Goal: Task Accomplishment & Management: Complete application form

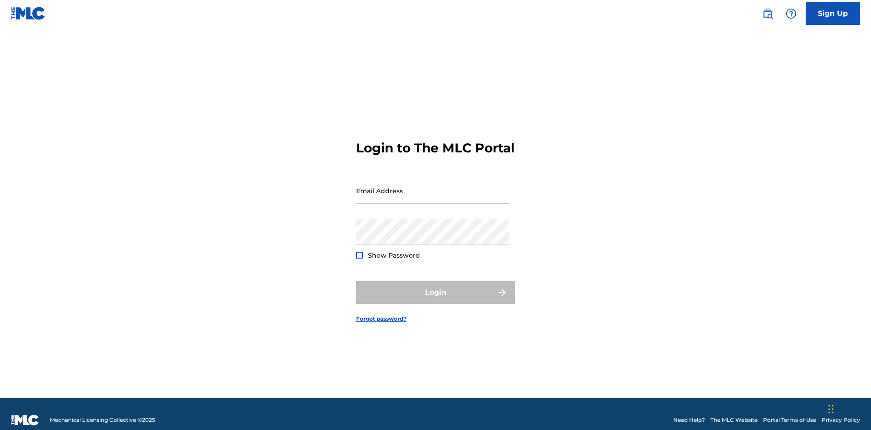
scroll to position [12, 0]
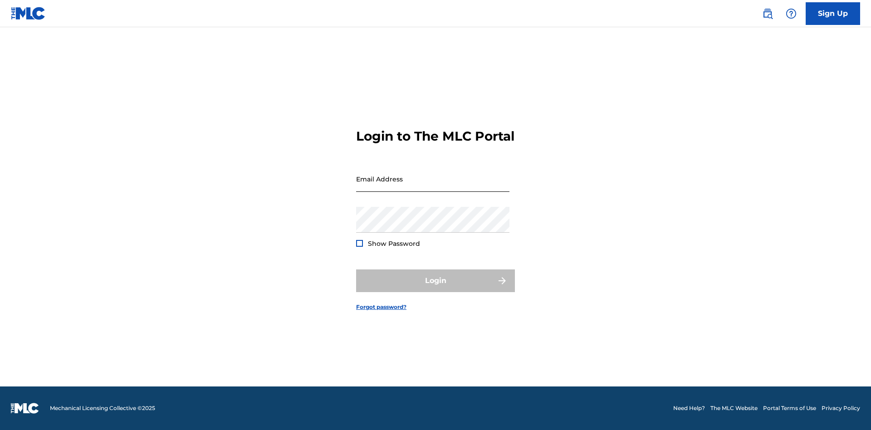
click at [433, 187] on input "Email Address" at bounding box center [432, 179] width 153 height 26
type input "[EMAIL_ADDRESS][DOMAIN_NAME]"
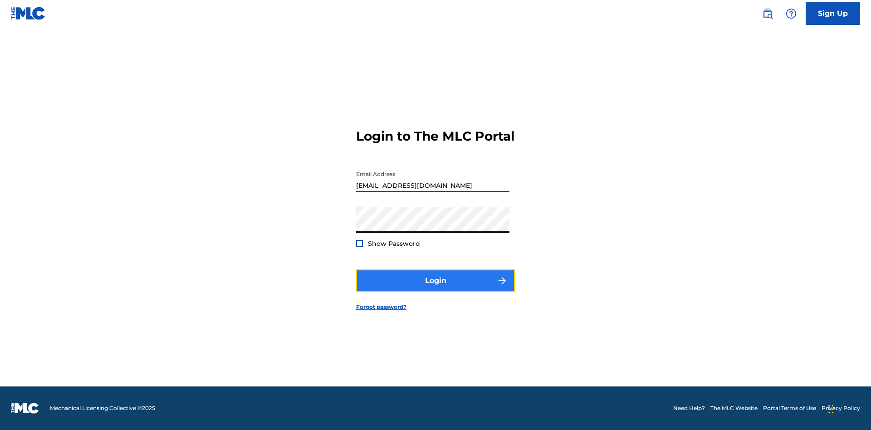
click at [436, 289] on button "Login" at bounding box center [435, 281] width 159 height 23
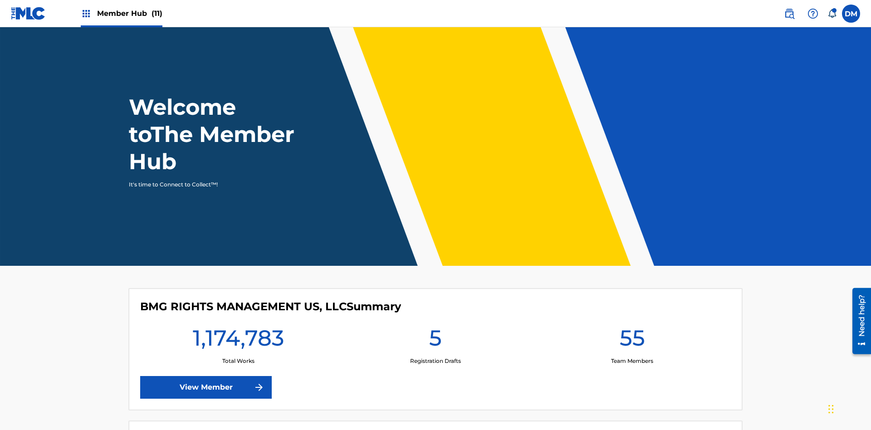
click at [129, 13] on span "Member Hub (11)" at bounding box center [129, 13] width 65 height 10
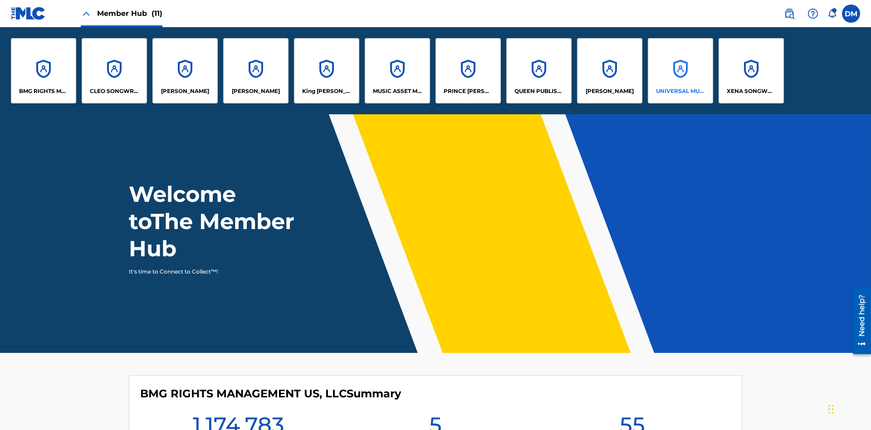
click at [680, 91] on p "UNIVERSAL MUSIC PUB GROUP" at bounding box center [680, 91] width 49 height 8
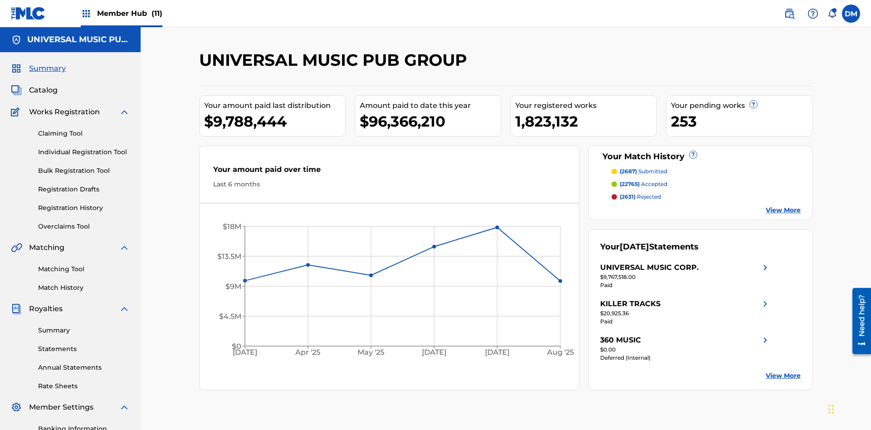
scroll to position [93, 0]
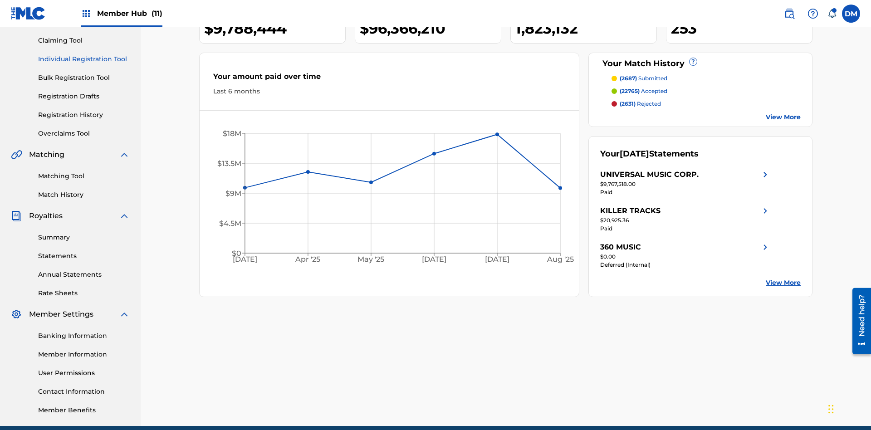
click at [84, 59] on link "Individual Registration Tool" at bounding box center [84, 59] width 92 height 10
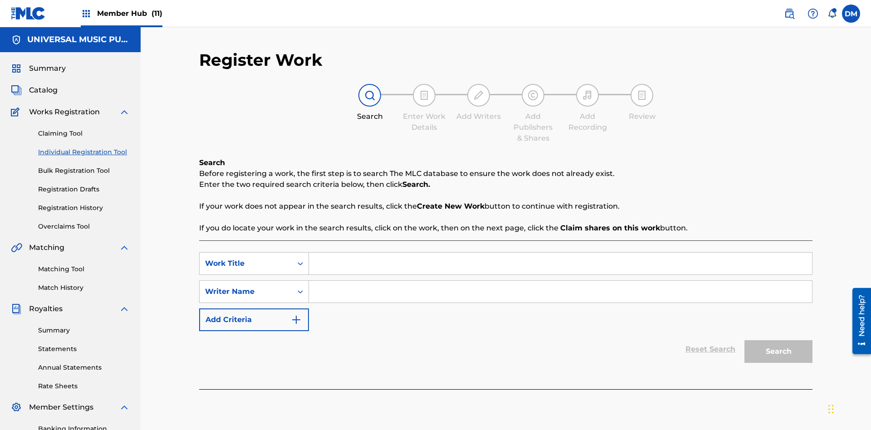
click at [561, 253] on input "Search Form" at bounding box center [560, 264] width 503 height 22
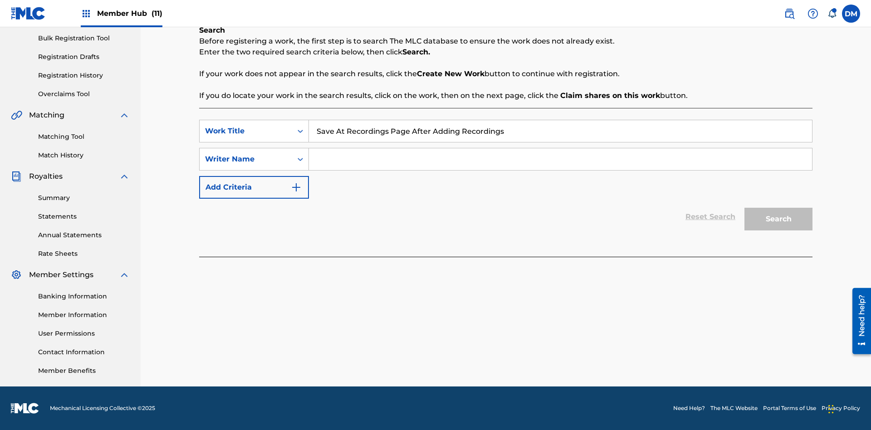
type input "Save At Recordings Page After Adding Recordings"
click at [561, 159] on input "Search Form" at bounding box center [560, 159] width 503 height 22
type input "QWERTYUIOP"
click at [779, 219] on button "Search" at bounding box center [779, 219] width 68 height 23
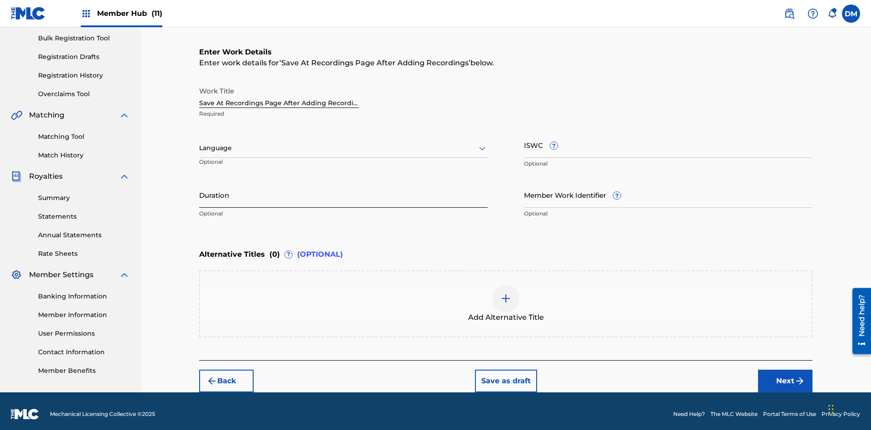
click at [344, 189] on input "Duration" at bounding box center [343, 195] width 289 height 26
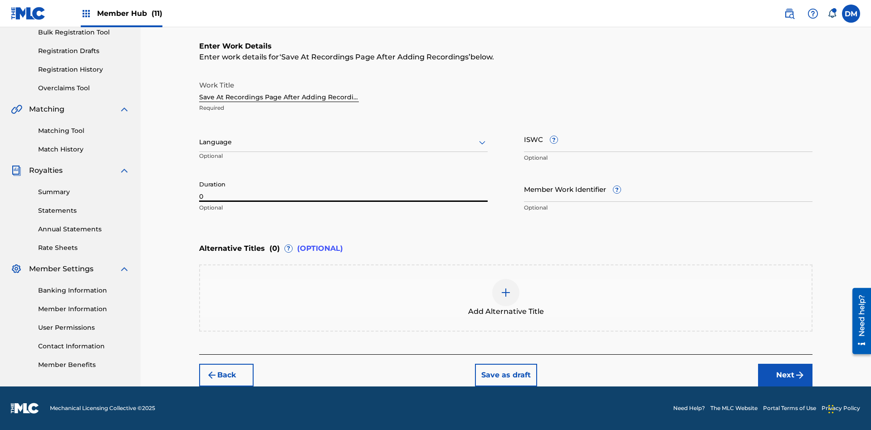
click at [344, 189] on input "0" at bounding box center [343, 189] width 289 height 26
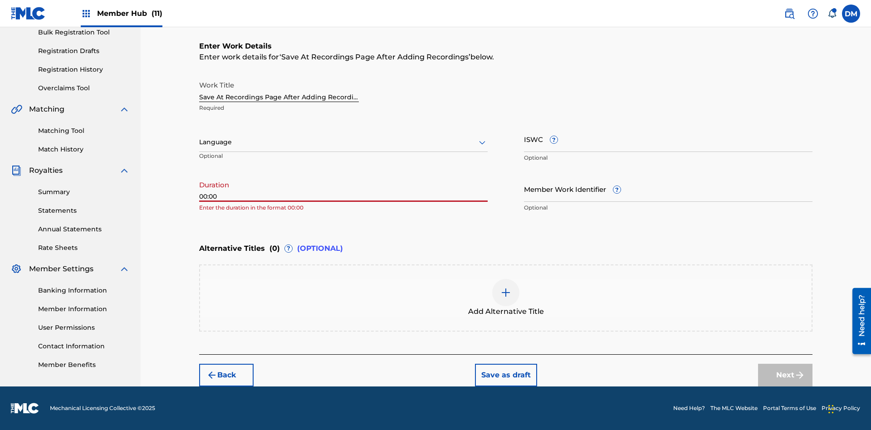
type input "00:00"
click at [482, 143] on icon at bounding box center [482, 142] width 11 height 11
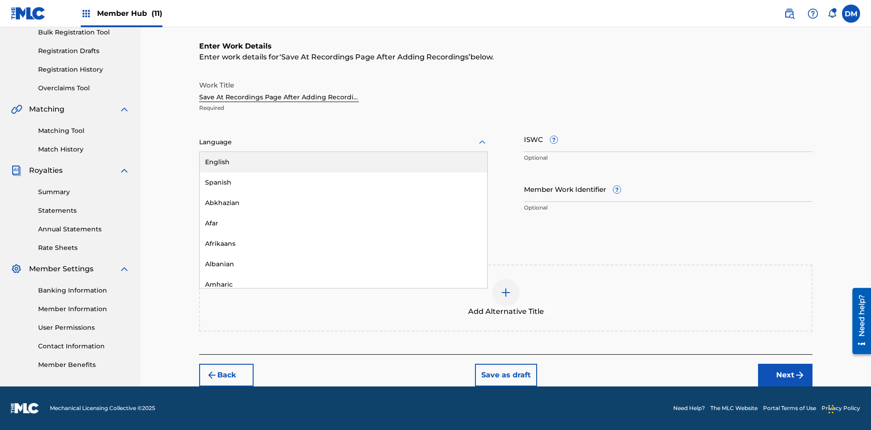
click at [344, 223] on div "Afar" at bounding box center [344, 223] width 288 height 20
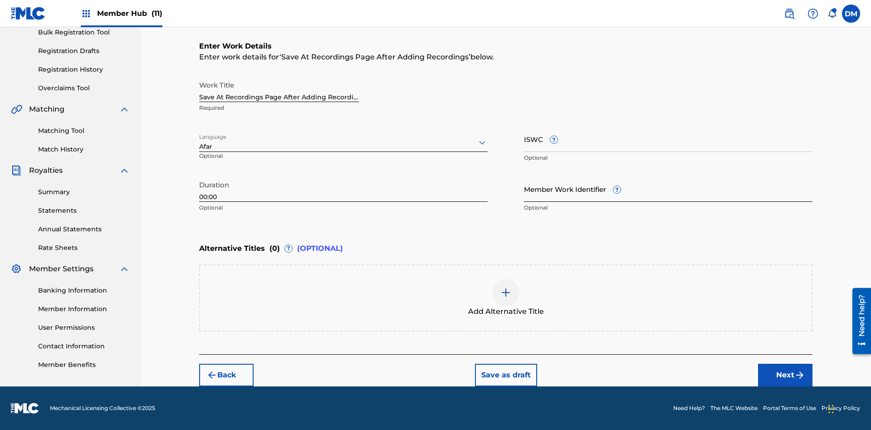
click at [669, 189] on input "Member Work Identifier ?" at bounding box center [668, 189] width 289 height 26
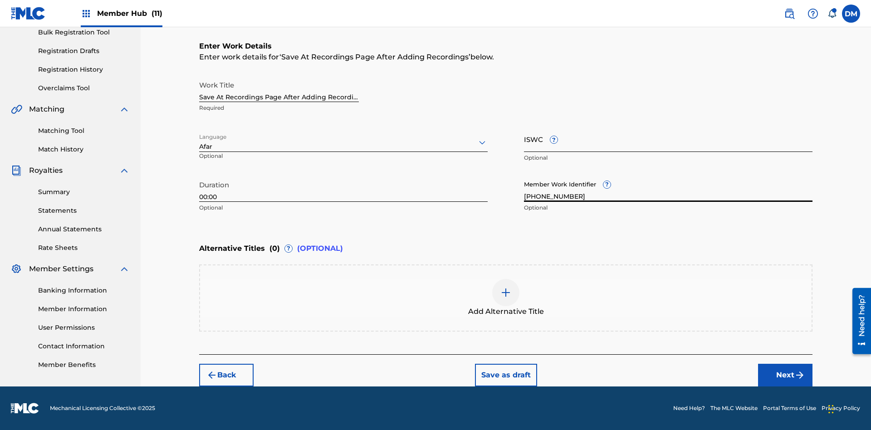
type input "[PHONE_NUMBER]"
click at [669, 139] on input "ISWC ?" at bounding box center [668, 139] width 289 height 26
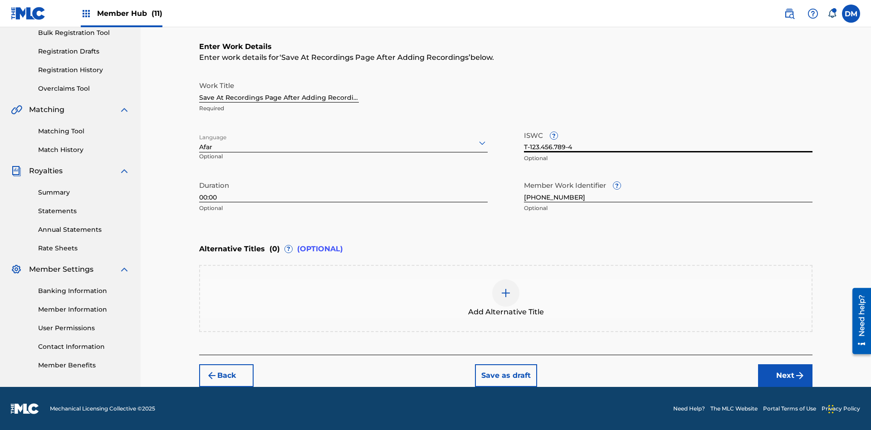
type input "T-123.456.789-4"
click at [506, 298] on img at bounding box center [506, 293] width 11 height 11
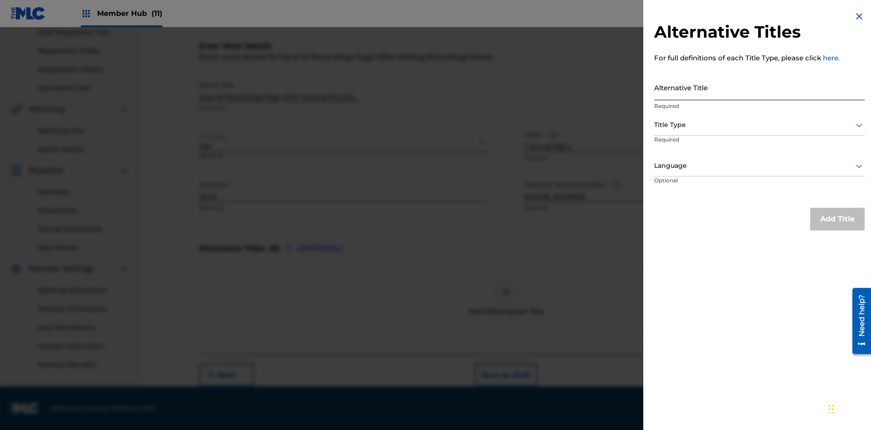
click at [760, 87] on input "Alternative Title" at bounding box center [759, 87] width 211 height 26
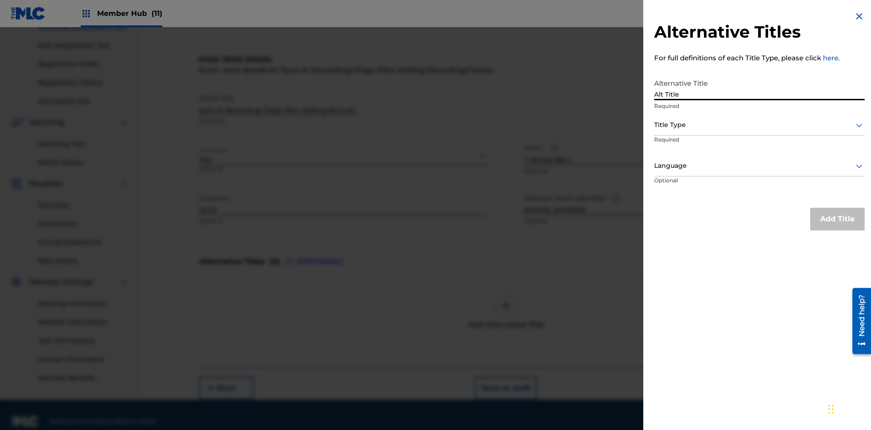
type input "Alt Title"
click at [760, 125] on div at bounding box center [759, 124] width 211 height 11
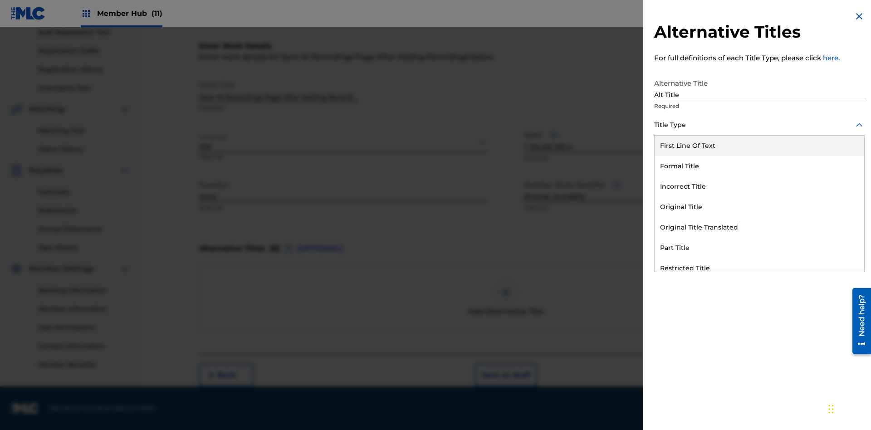
click at [760, 207] on div "Original Title" at bounding box center [760, 207] width 210 height 20
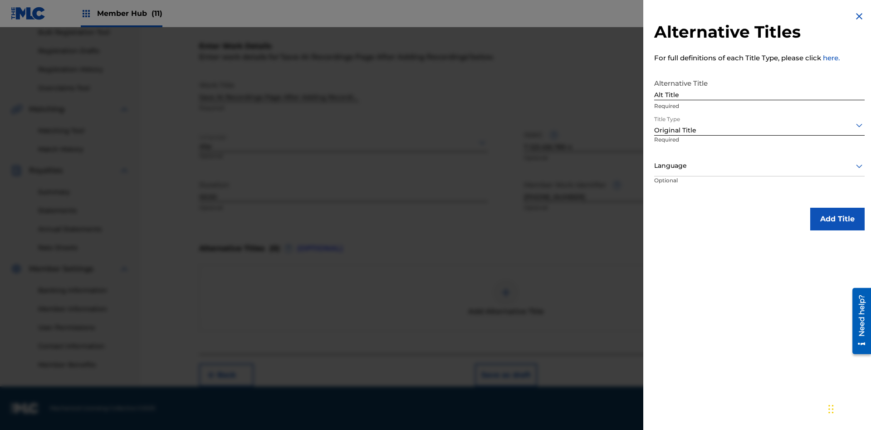
click at [760, 166] on div at bounding box center [759, 165] width 211 height 11
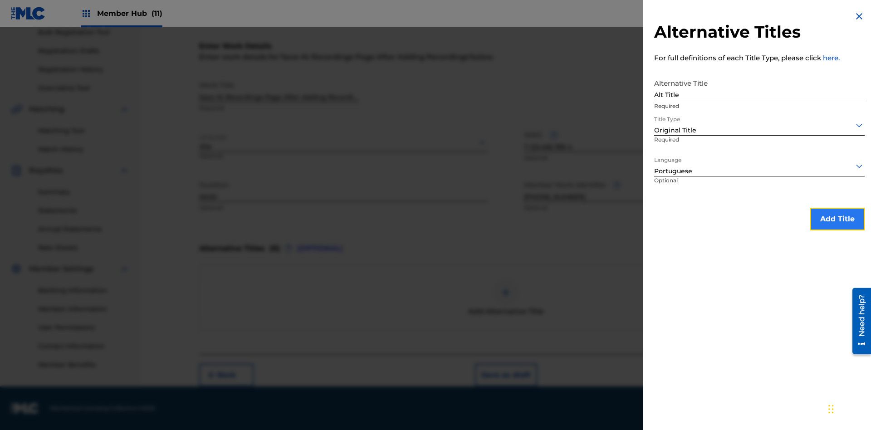
click at [838, 219] on button "Add Title" at bounding box center [838, 219] width 54 height 23
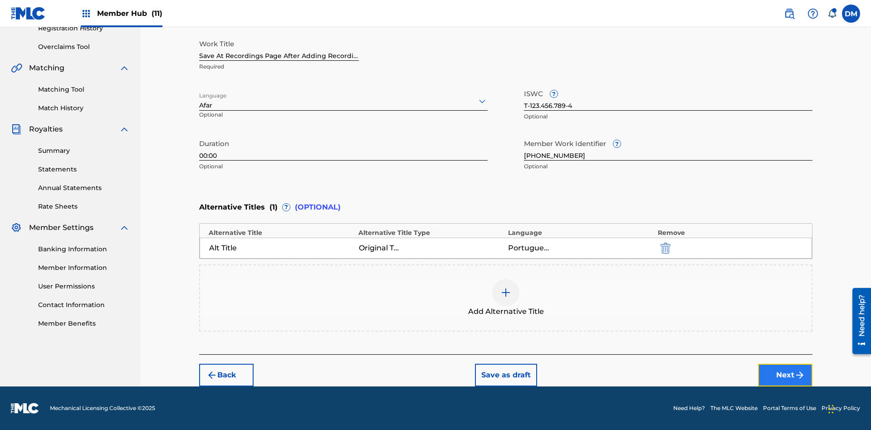
click at [786, 375] on button "Next" at bounding box center [785, 375] width 54 height 23
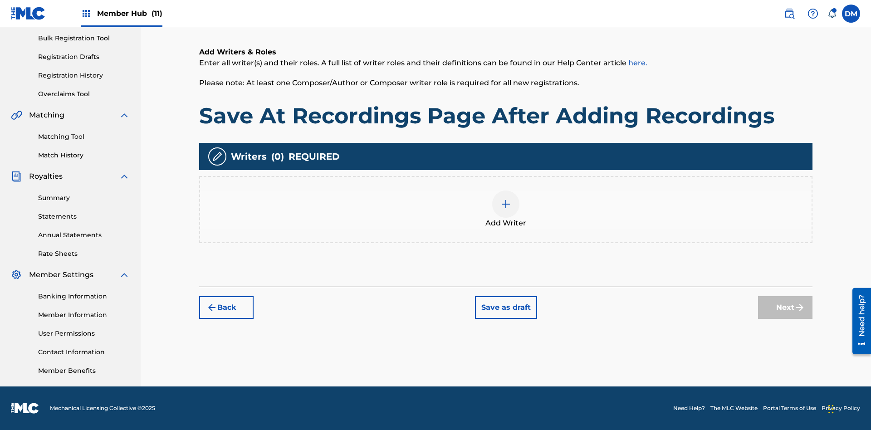
scroll to position [133, 0]
click at [506, 209] on img at bounding box center [506, 204] width 11 height 11
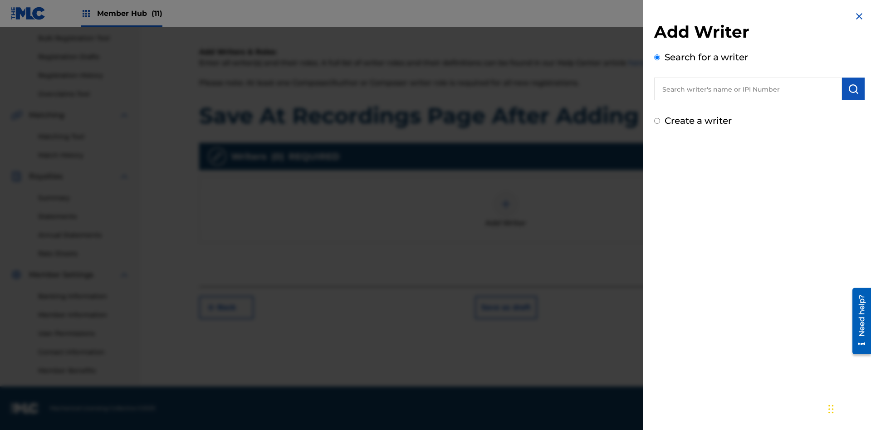
click at [748, 89] on input "text" at bounding box center [748, 89] width 188 height 23
type input "[PERSON_NAME]"
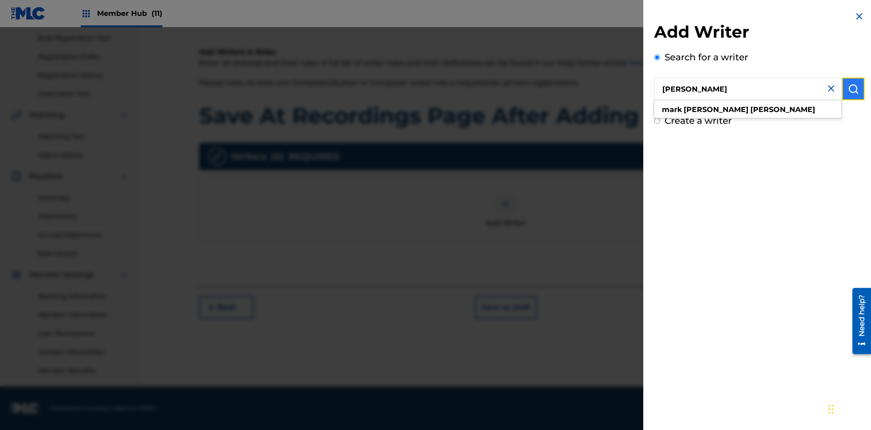
click at [854, 89] on img "submit" at bounding box center [853, 89] width 11 height 11
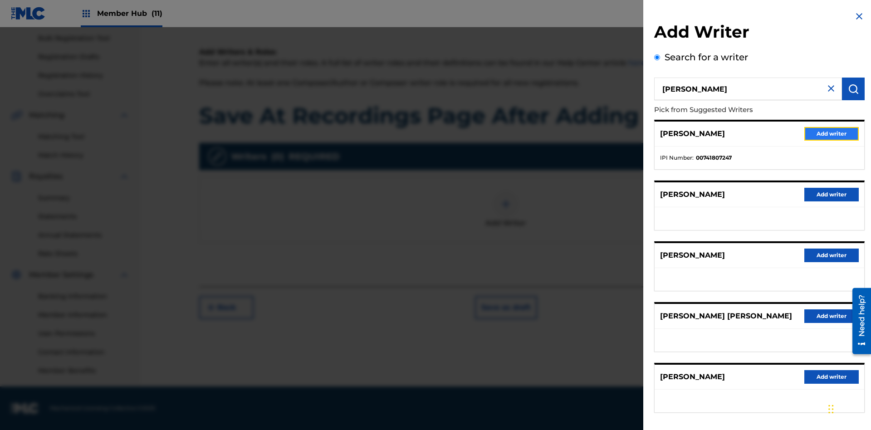
click at [832, 133] on button "Add writer" at bounding box center [832, 134] width 54 height 14
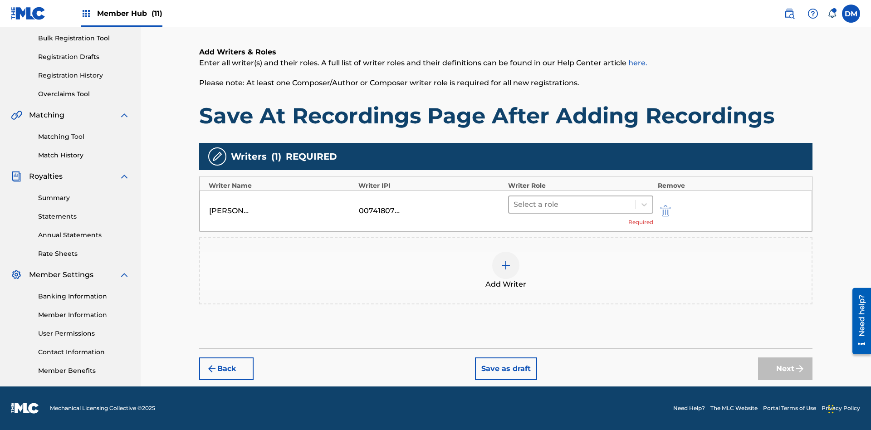
click at [515, 204] on input "text" at bounding box center [515, 204] width 2 height 11
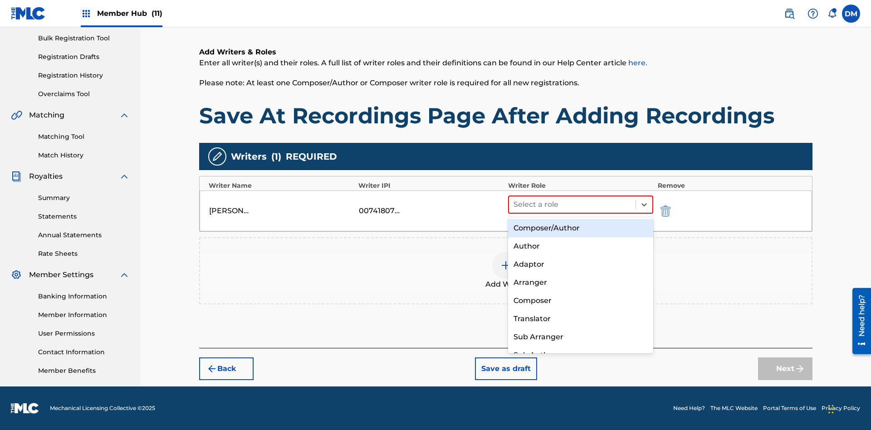
click at [580, 300] on div "Composer" at bounding box center [580, 301] width 145 height 18
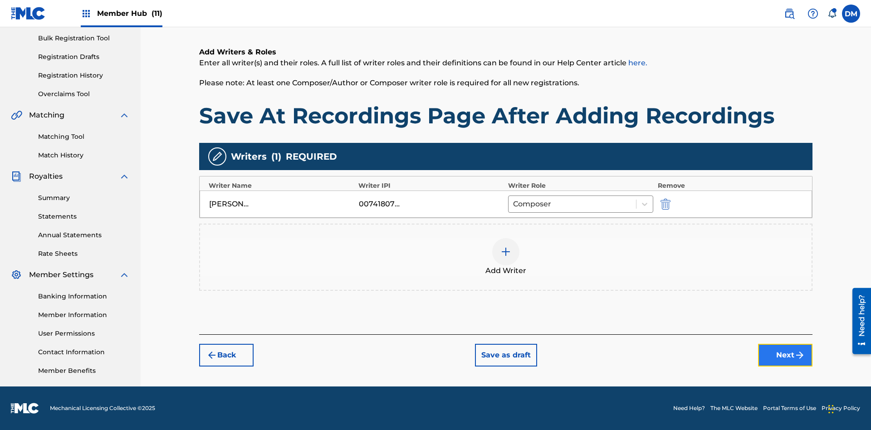
click at [786, 355] on button "Next" at bounding box center [785, 355] width 54 height 23
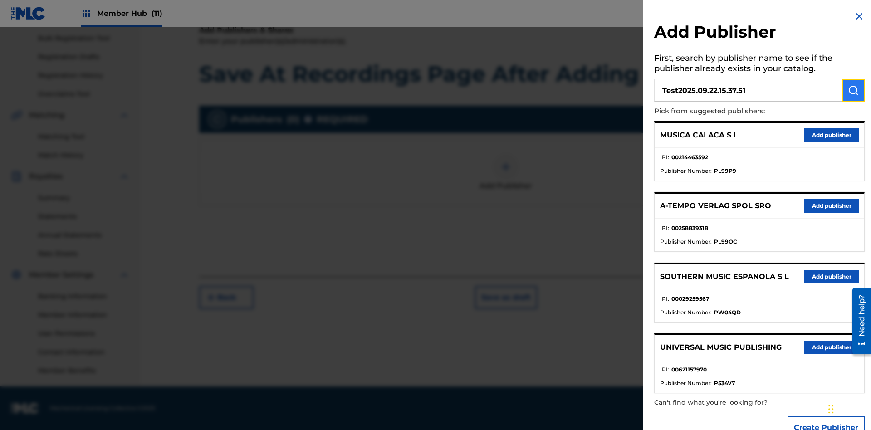
click at [854, 90] on img "submit" at bounding box center [853, 90] width 11 height 11
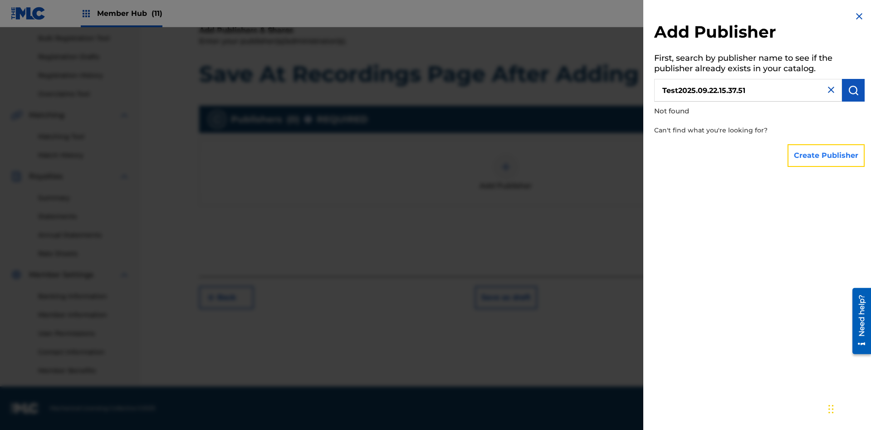
click at [827, 155] on button "Create Publisher" at bounding box center [826, 155] width 77 height 23
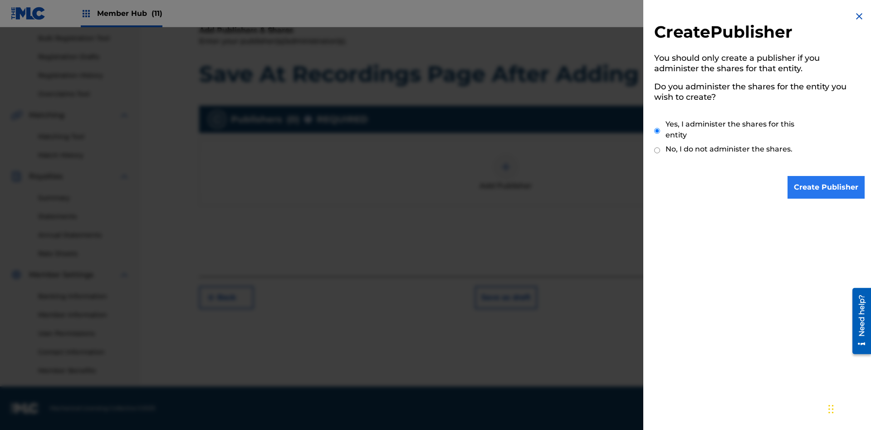
click at [658, 131] on input "Yes, I administer the shares for this entity" at bounding box center [657, 131] width 6 height 20
click at [827, 187] on input "Create Publisher" at bounding box center [826, 187] width 77 height 23
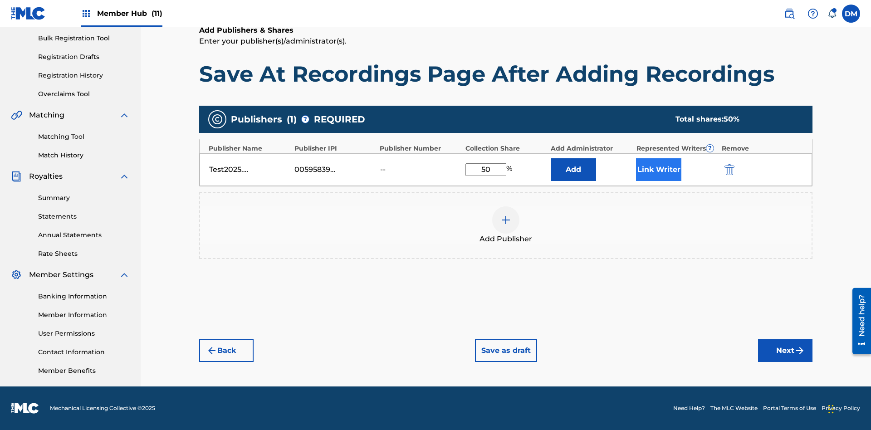
type input "50"
click at [659, 169] on button "Link Writer" at bounding box center [658, 169] width 45 height 23
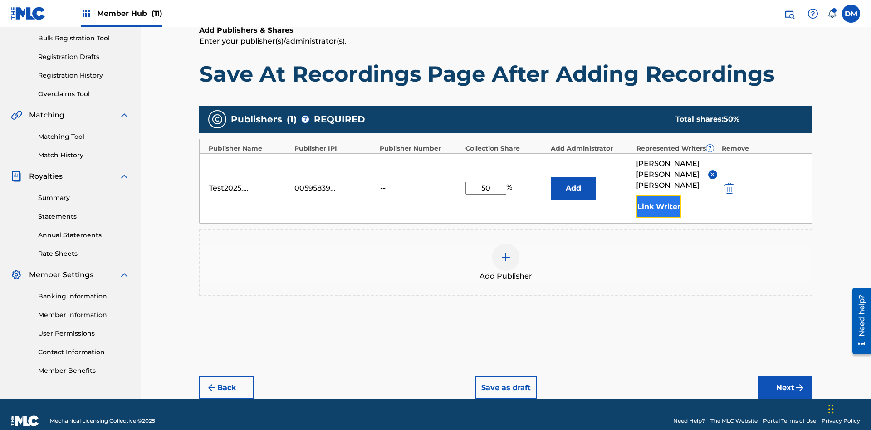
click at [659, 196] on button "Link Writer" at bounding box center [658, 207] width 45 height 23
click at [574, 181] on button "Add" at bounding box center [573, 188] width 45 height 23
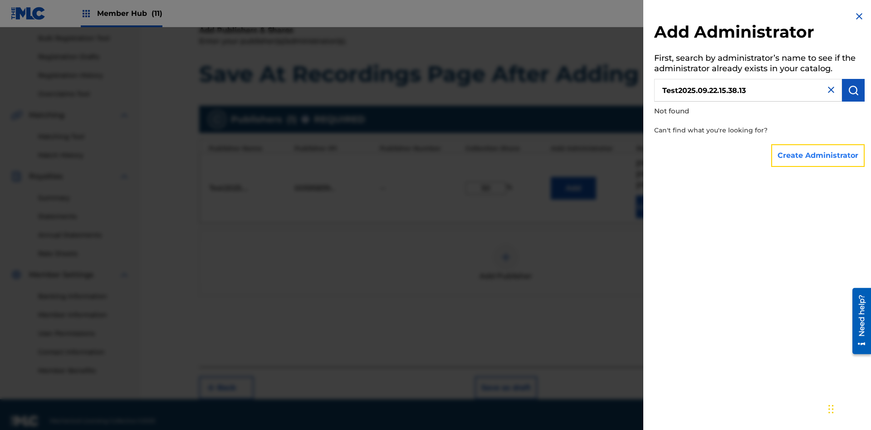
click at [819, 155] on button "Create Administrator" at bounding box center [818, 155] width 93 height 23
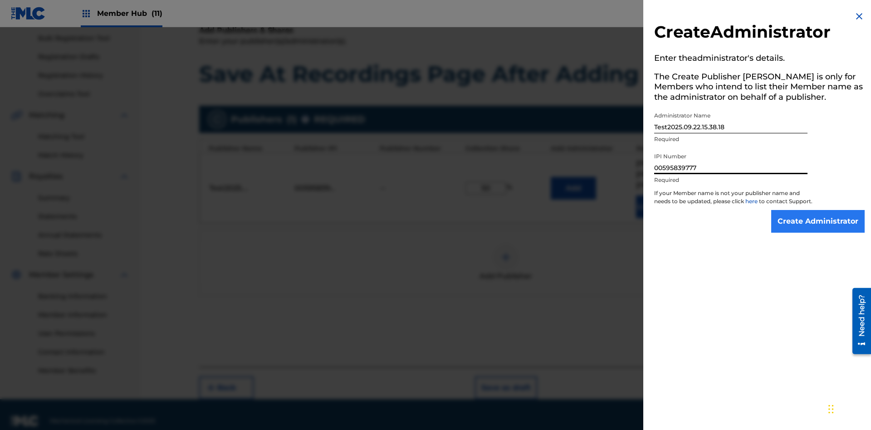
click at [819, 230] on input "Create Administrator" at bounding box center [818, 221] width 93 height 23
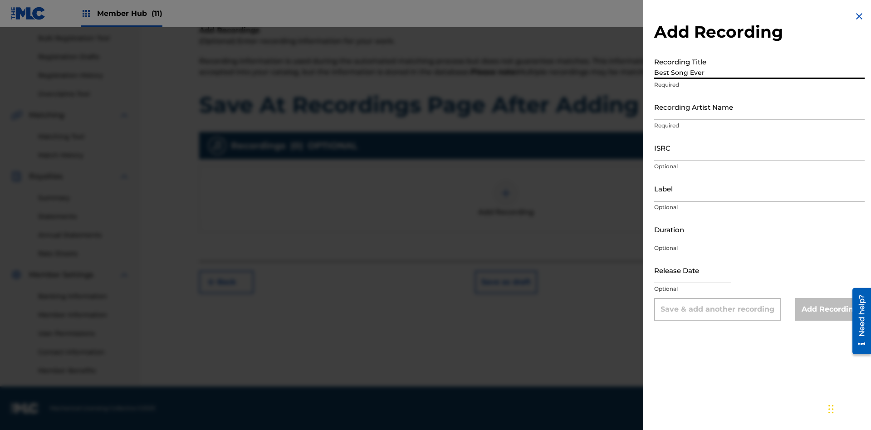
type input "Best Song Ever"
click at [760, 107] on input "Recording Artist Name" at bounding box center [759, 107] width 211 height 26
type input "[PERSON_NAME]"
click at [760, 148] on input "ISRC" at bounding box center [759, 148] width 211 height 26
type input "AA3123123123"
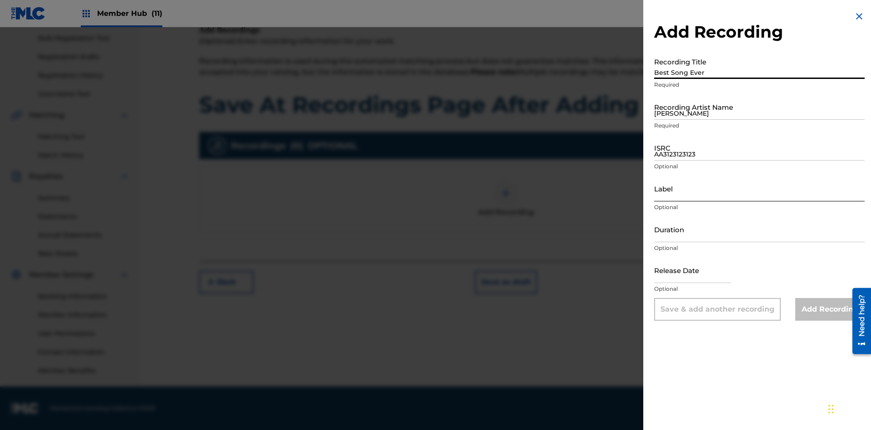
click at [760, 188] on input "Label" at bounding box center [759, 189] width 211 height 26
type input "The Label"
click at [760, 229] on input "Duration" at bounding box center [759, 229] width 211 height 26
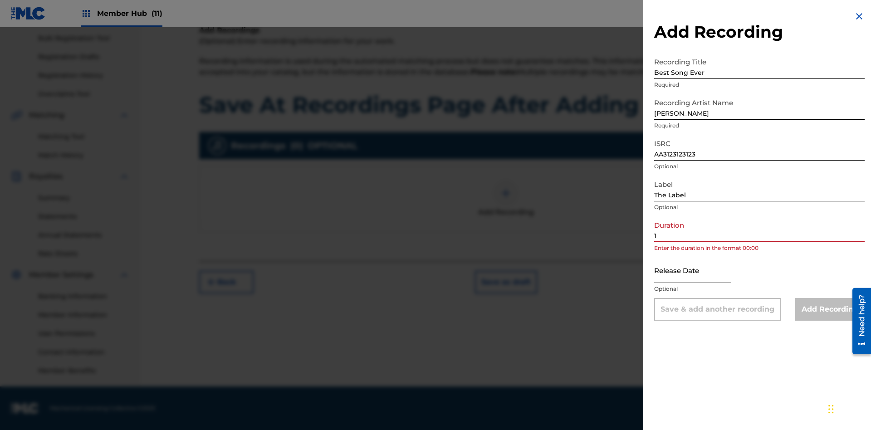
click at [760, 229] on input "1" at bounding box center [759, 229] width 211 height 26
type input "12:25"
click at [700, 271] on input "text" at bounding box center [692, 270] width 77 height 26
click at [830, 310] on input "Add Recording" at bounding box center [830, 309] width 69 height 23
click at [506, 294] on button "Save as draft" at bounding box center [506, 282] width 62 height 23
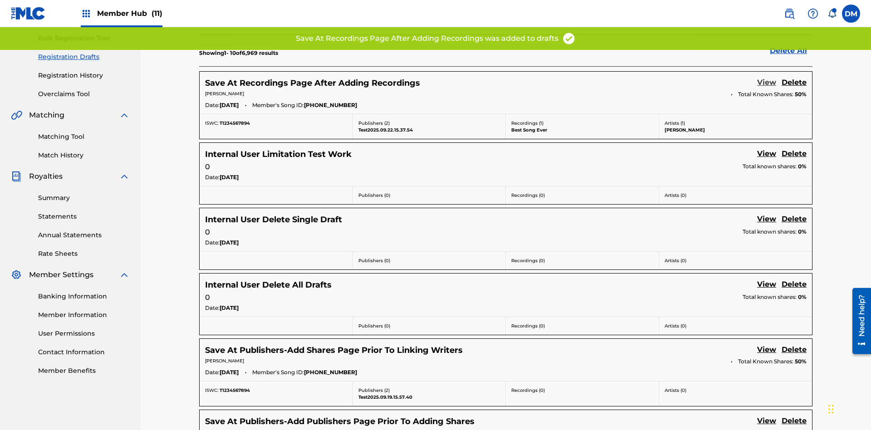
click at [767, 77] on link "View" at bounding box center [767, 83] width 19 height 12
